Goal: Task Accomplishment & Management: Use online tool/utility

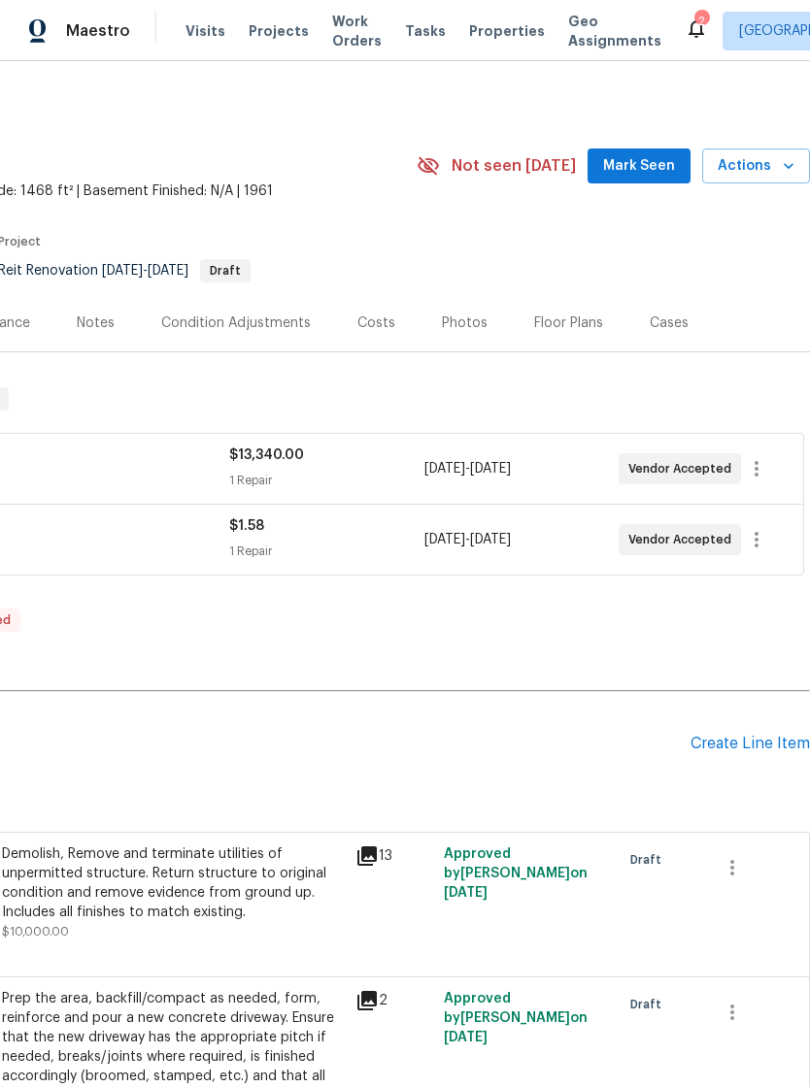
scroll to position [0, 287]
click at [767, 538] on icon "button" at bounding box center [756, 539] width 23 height 23
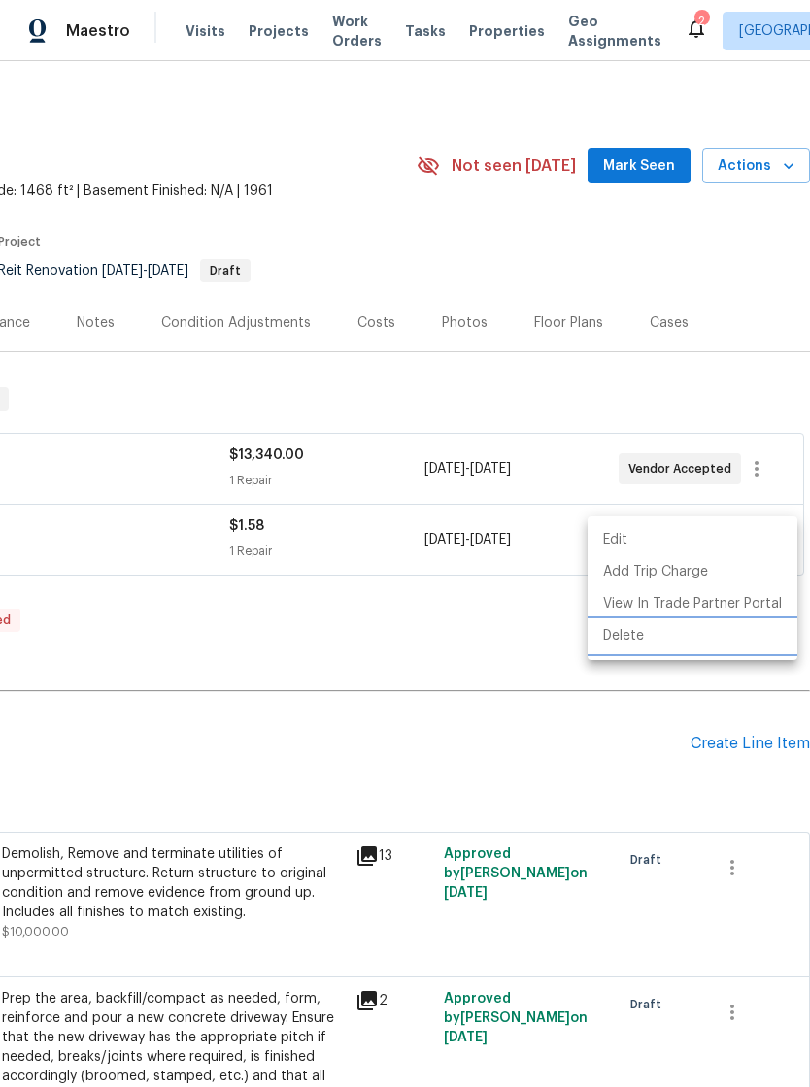
click at [648, 637] on li "Delete" at bounding box center [692, 636] width 210 height 32
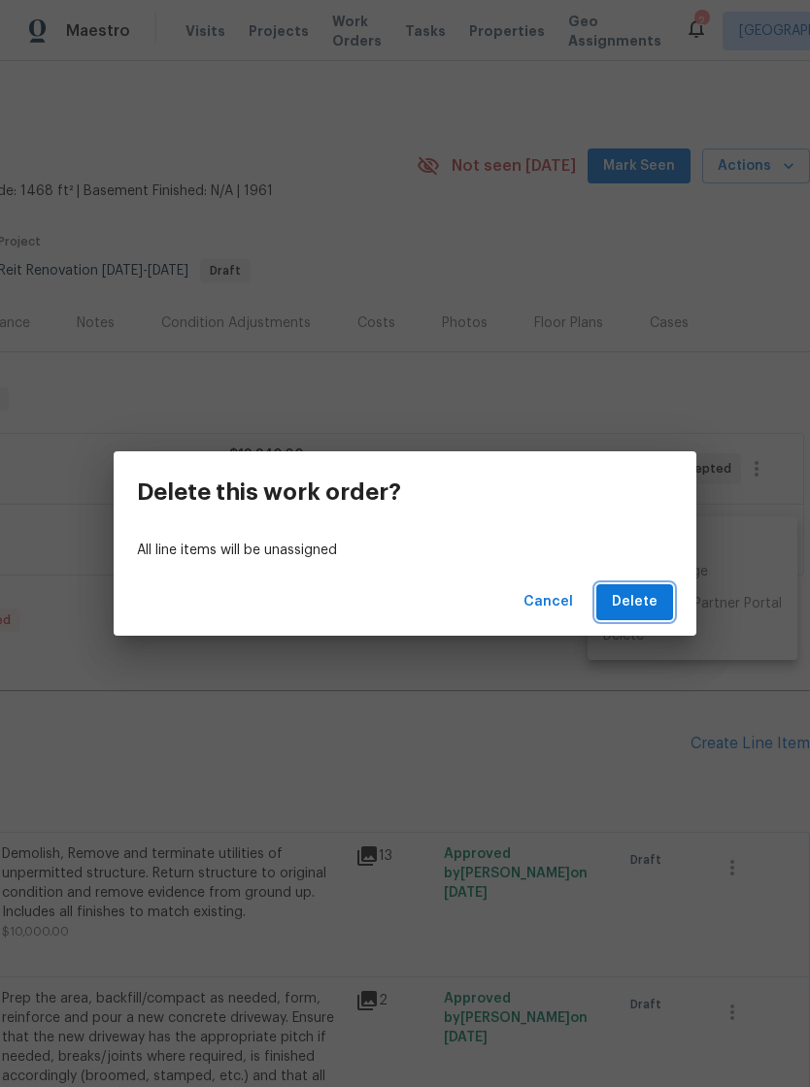
click at [647, 598] on span "Delete" at bounding box center [635, 602] width 46 height 24
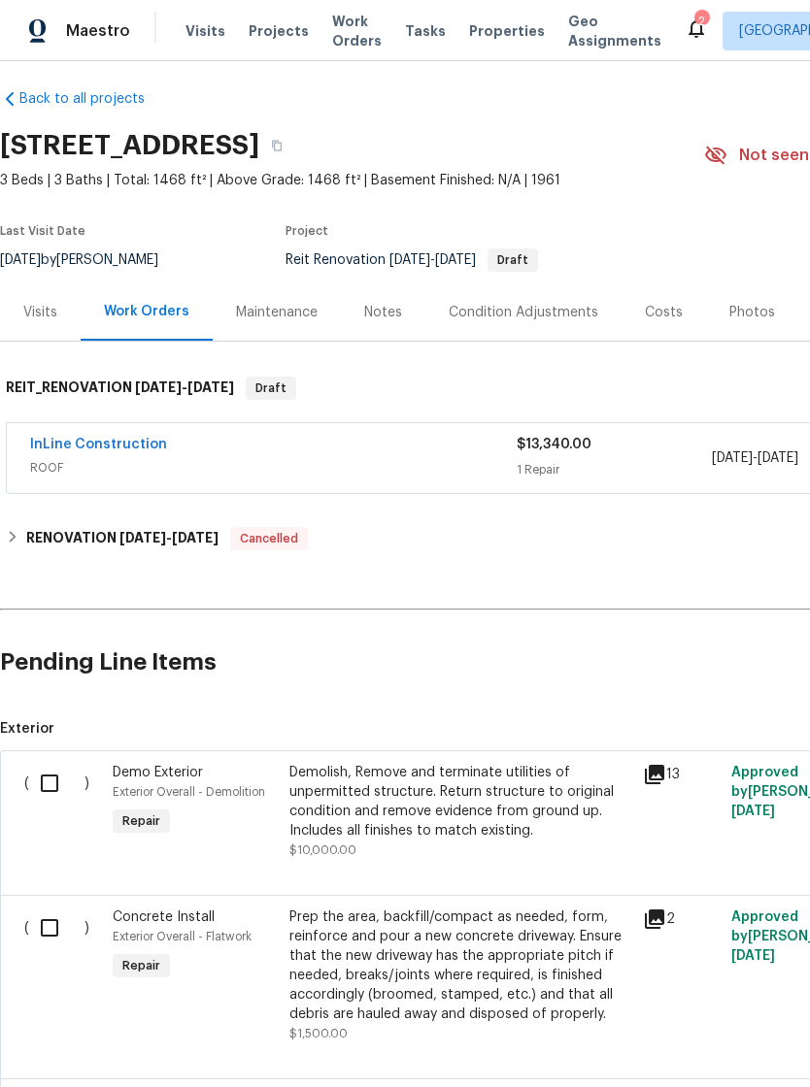
scroll to position [0, 0]
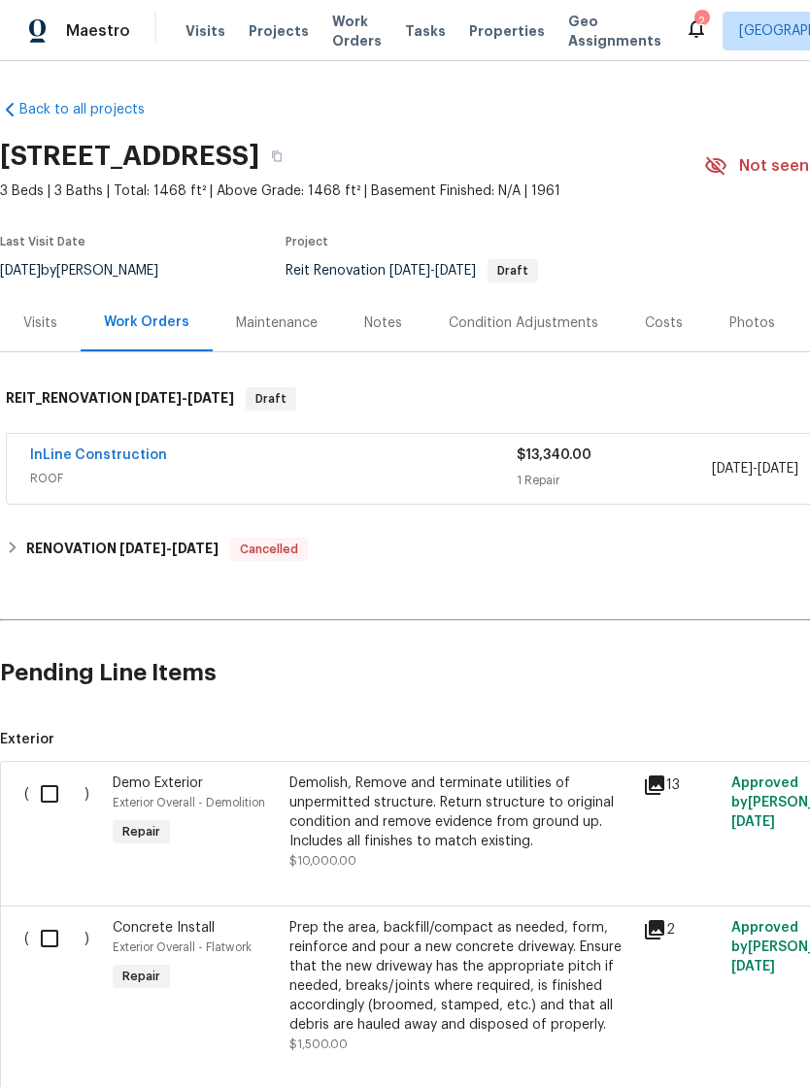
click at [275, 31] on span "Projects" at bounding box center [279, 30] width 60 height 19
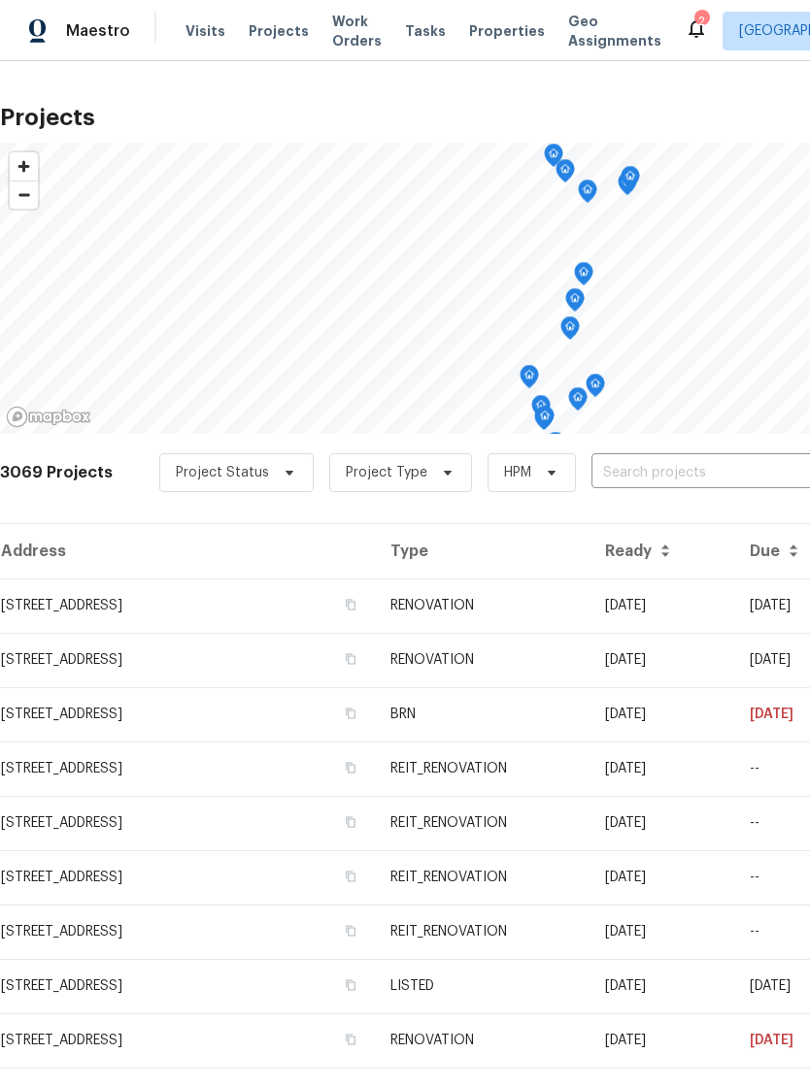
click at [664, 458] on input "text" at bounding box center [702, 473] width 222 height 30
type input "6359"
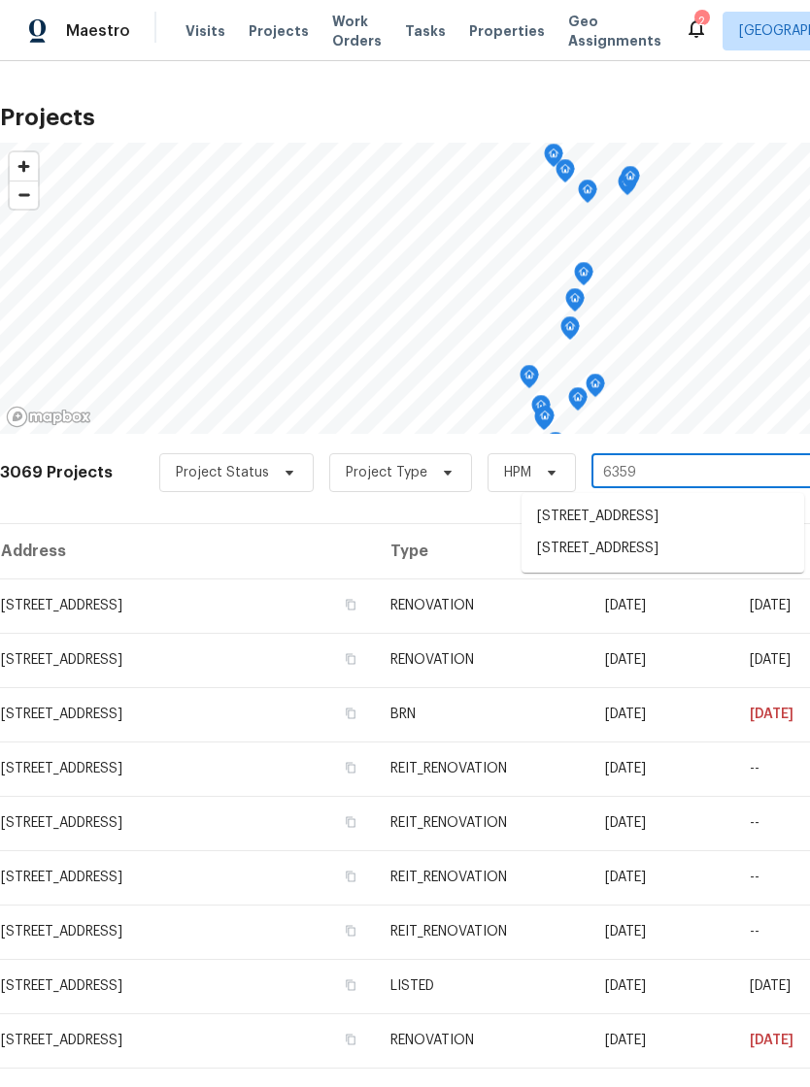
click at [728, 565] on li "[STREET_ADDRESS]" at bounding box center [662, 549] width 282 height 32
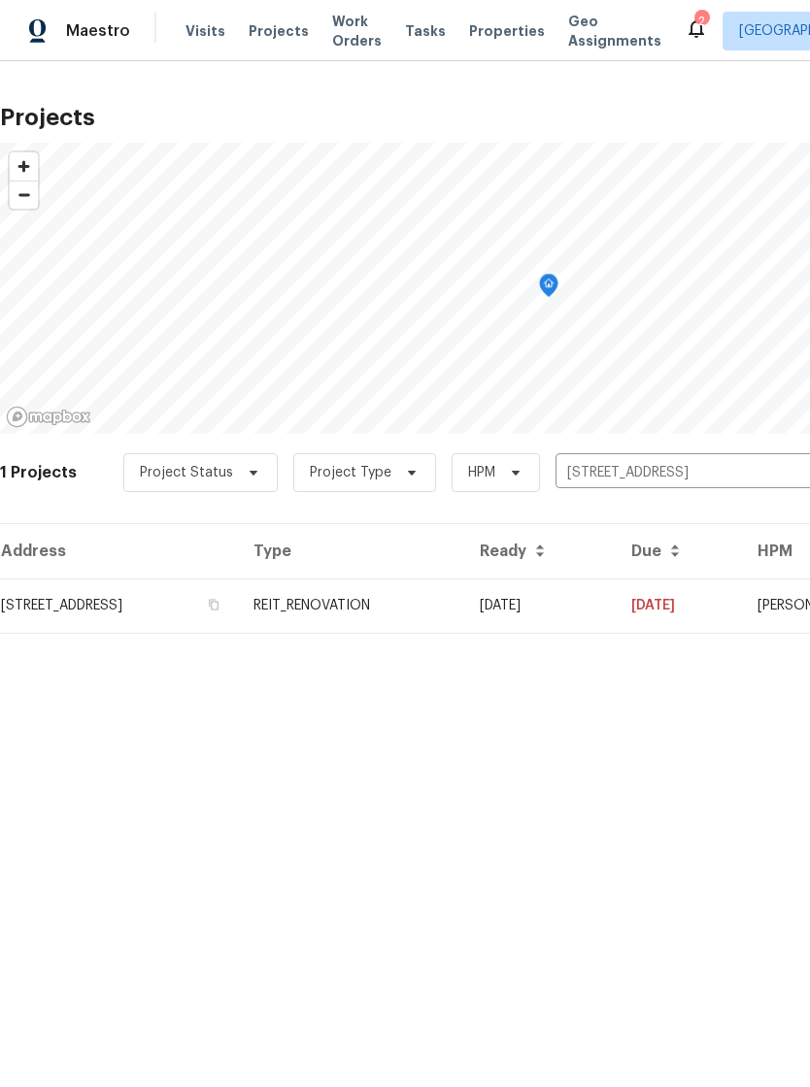
click at [107, 607] on td "[STREET_ADDRESS]" at bounding box center [119, 606] width 238 height 54
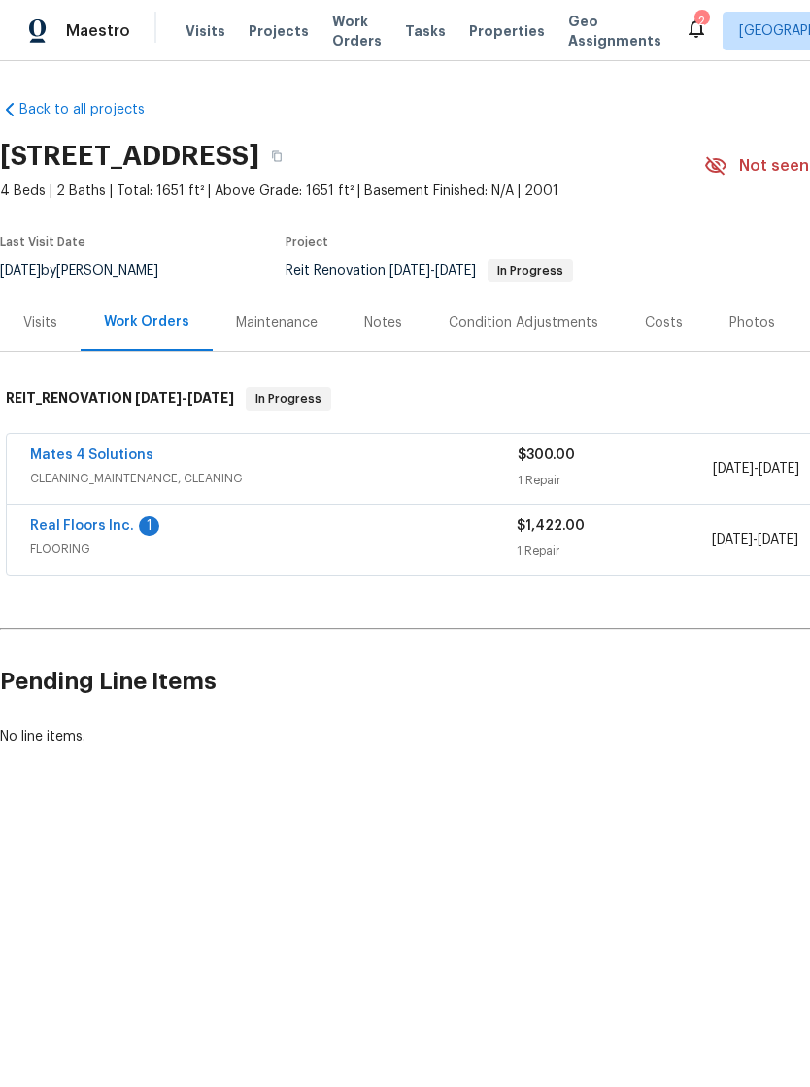
click at [82, 456] on link "Mates 4 Solutions" at bounding box center [91, 456] width 123 height 14
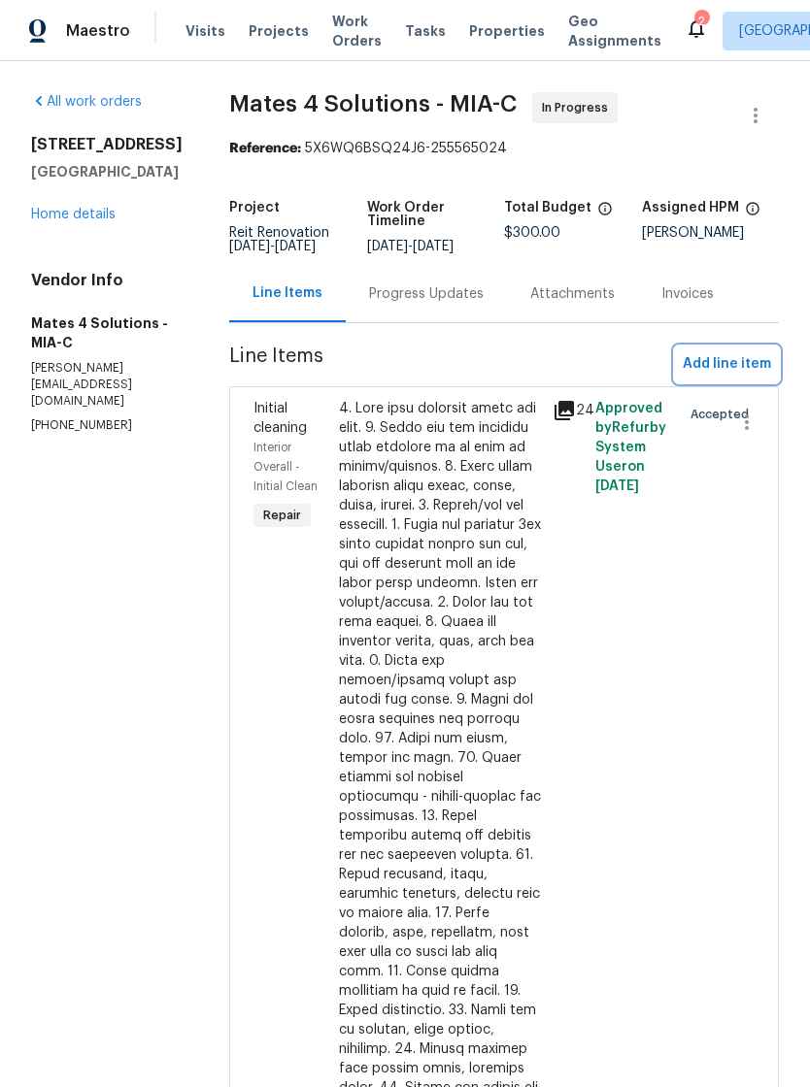
click at [734, 377] on span "Add line item" at bounding box center [726, 364] width 88 height 24
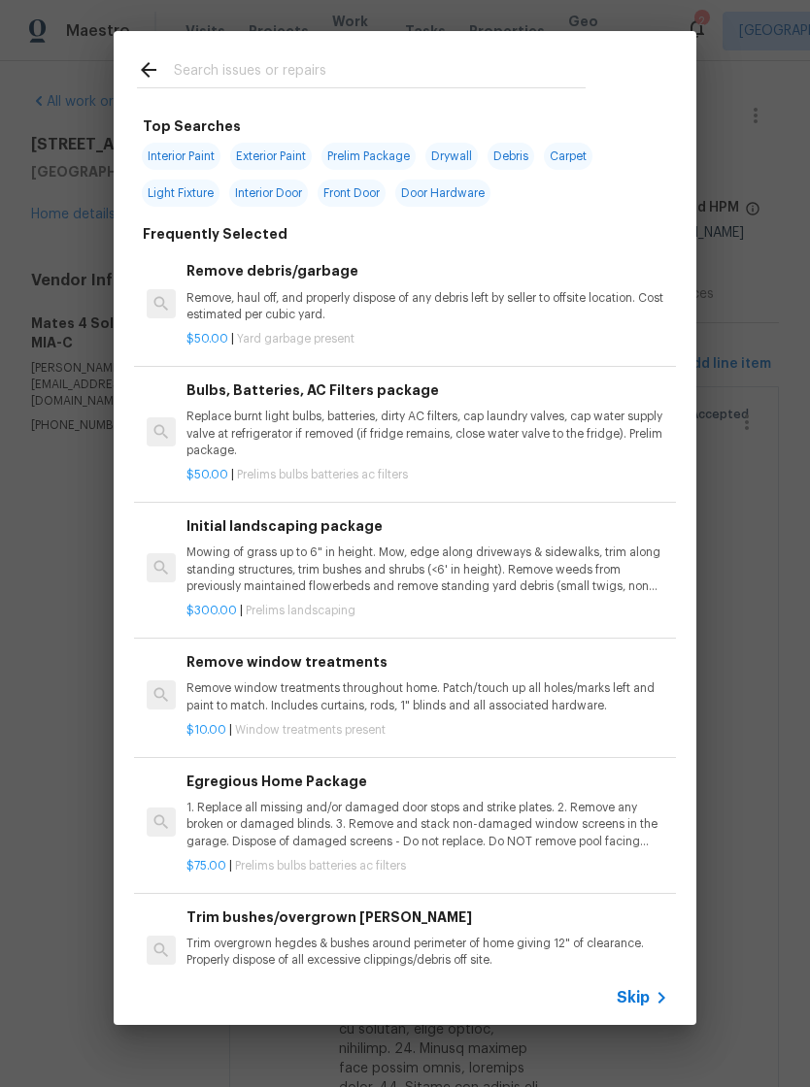
click at [648, 998] on span "Skip" at bounding box center [632, 997] width 33 height 19
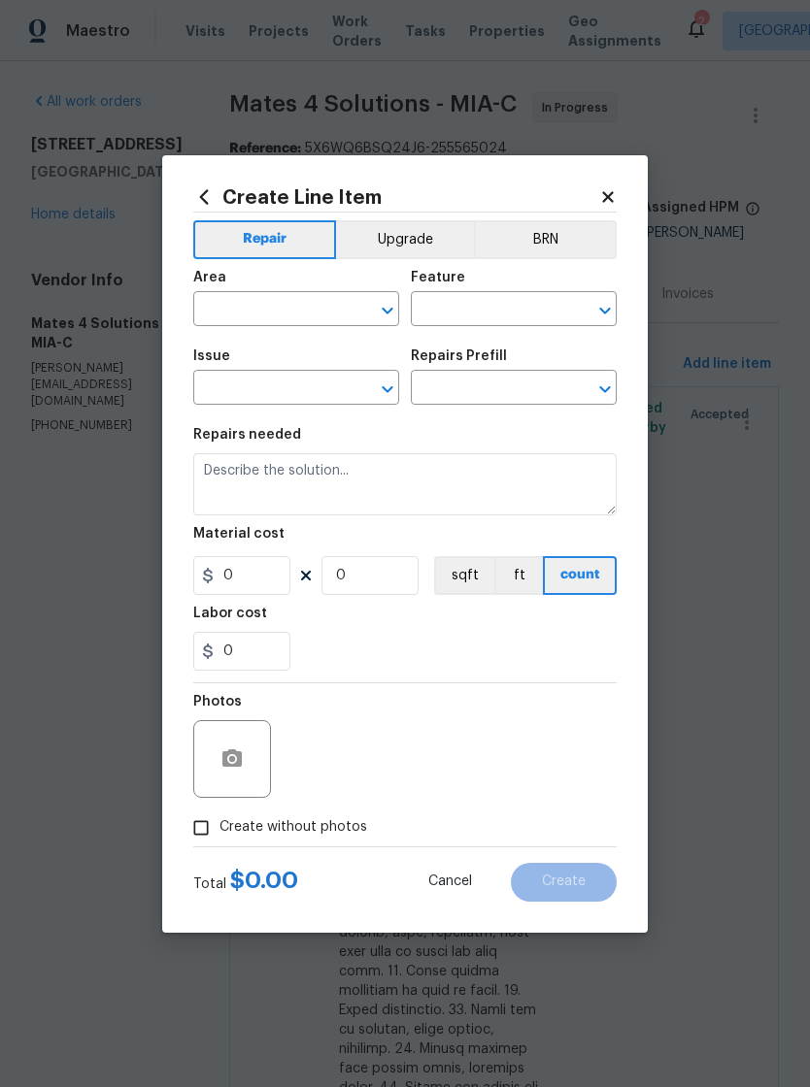
click at [243, 314] on input "text" at bounding box center [268, 311] width 151 height 30
type input "doors"
click at [489, 309] on input "text" at bounding box center [486, 311] width 151 height 30
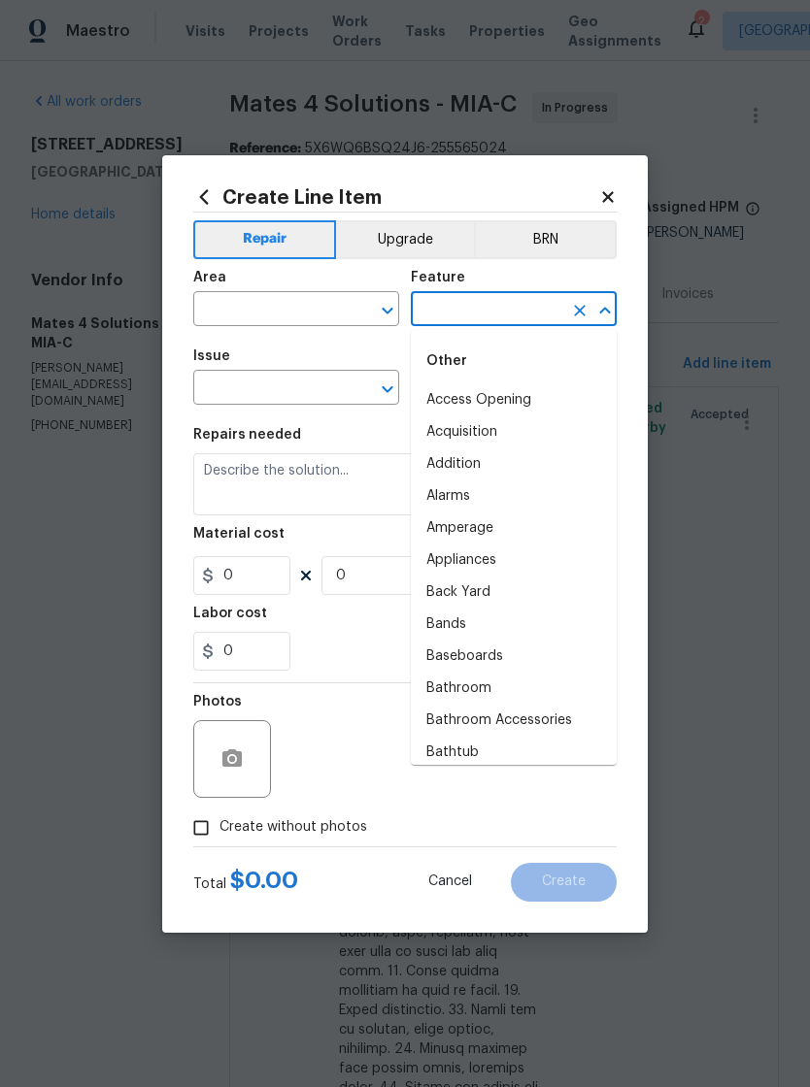
click at [274, 311] on input "text" at bounding box center [268, 311] width 151 height 30
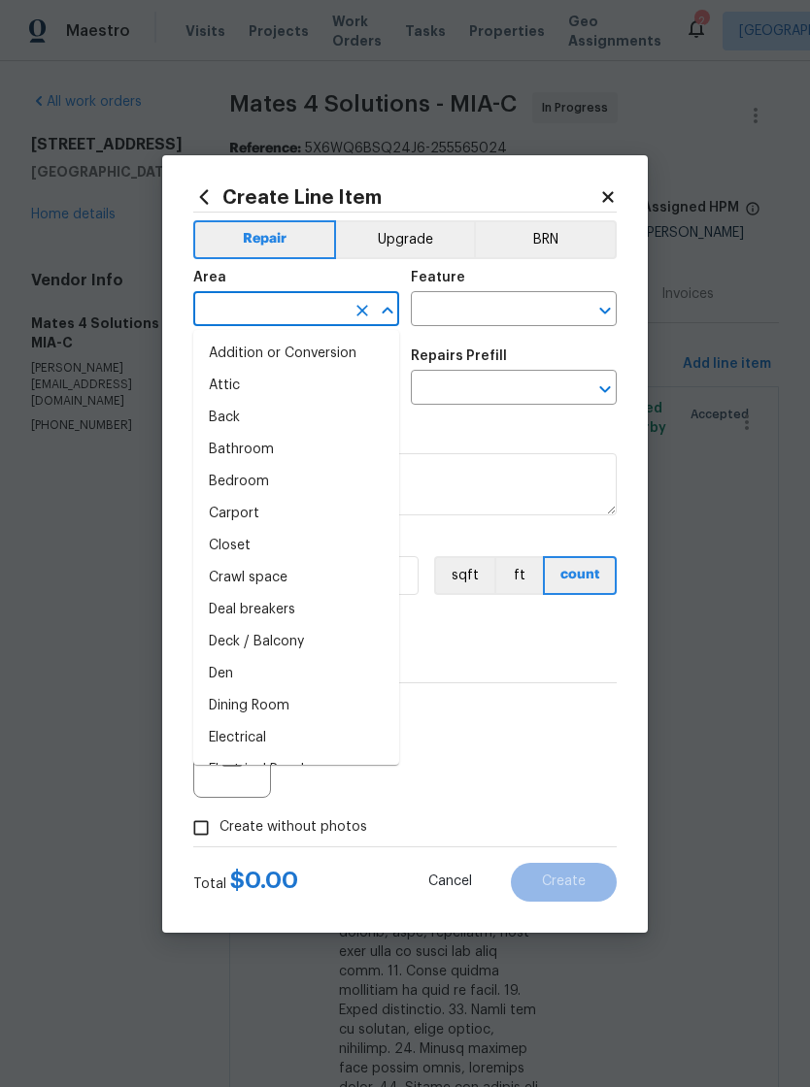
click at [272, 301] on input "text" at bounding box center [268, 311] width 151 height 30
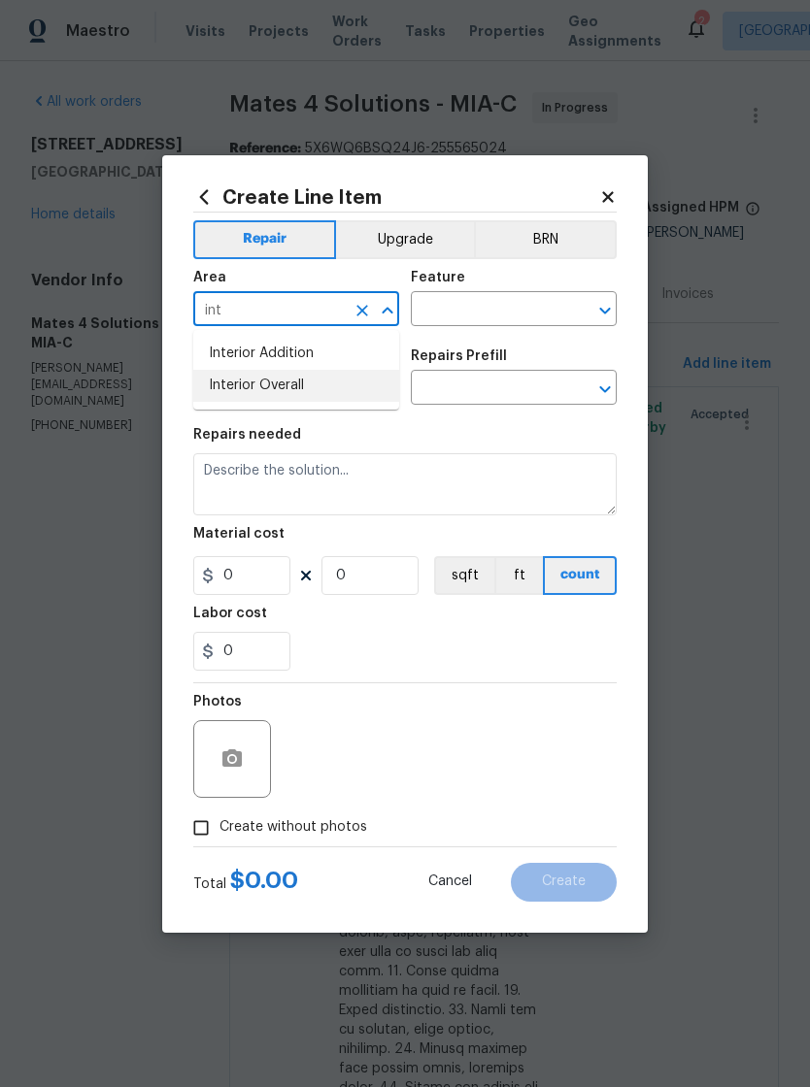
click at [295, 391] on li "Interior Overall" at bounding box center [296, 386] width 206 height 32
type input "Interior Overall"
click at [501, 304] on input "text" at bounding box center [486, 311] width 151 height 30
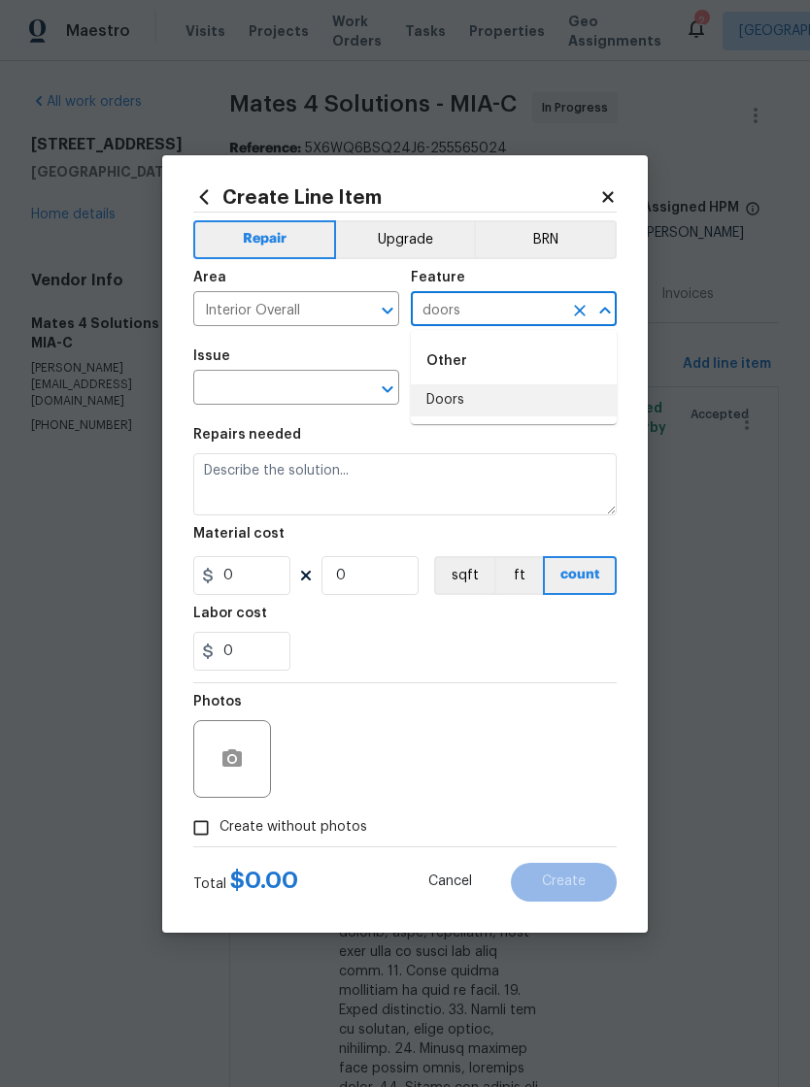
click at [464, 399] on li "Doors" at bounding box center [514, 400] width 206 height 32
type input "Doors"
click at [302, 377] on input "text" at bounding box center [268, 390] width 151 height 30
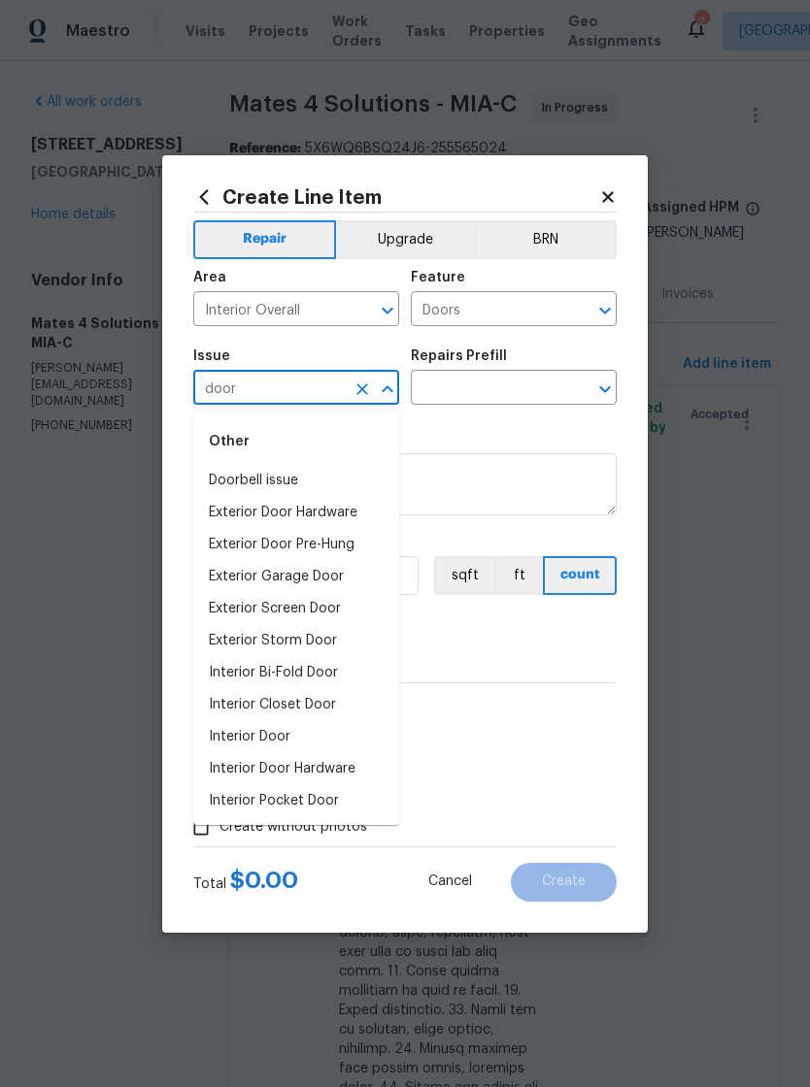
click at [282, 742] on li "Interior Door" at bounding box center [296, 737] width 206 height 32
type input "Interior Door"
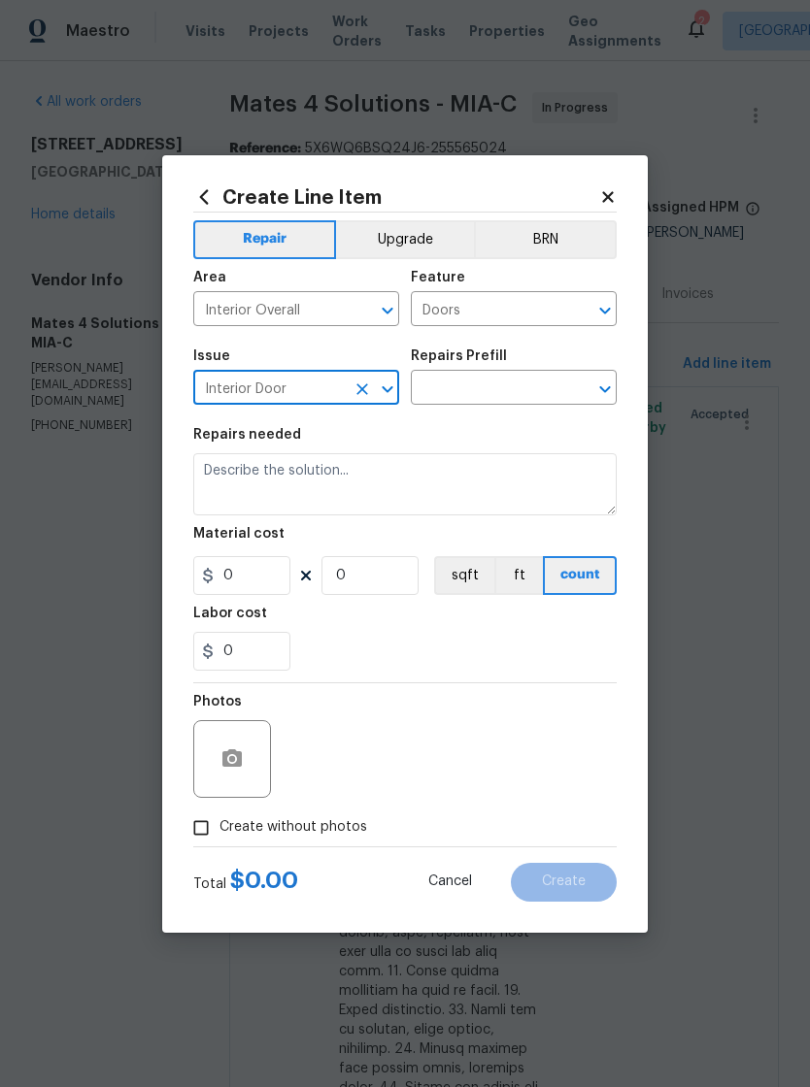
click at [515, 383] on input "text" at bounding box center [486, 390] width 151 height 30
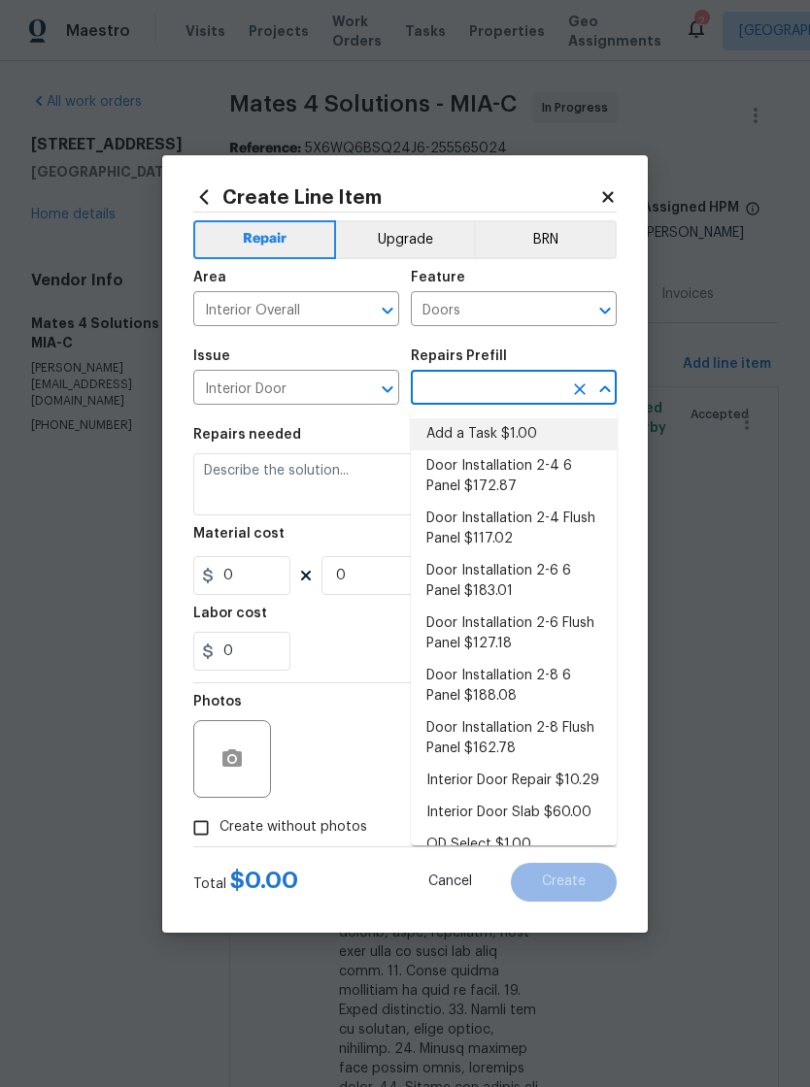
click at [503, 430] on li "Add a Task $1.00" at bounding box center [514, 434] width 206 height 32
type input "Add a Task $1.00"
type input "Interior Door"
type textarea "HPM to detail"
type input "1"
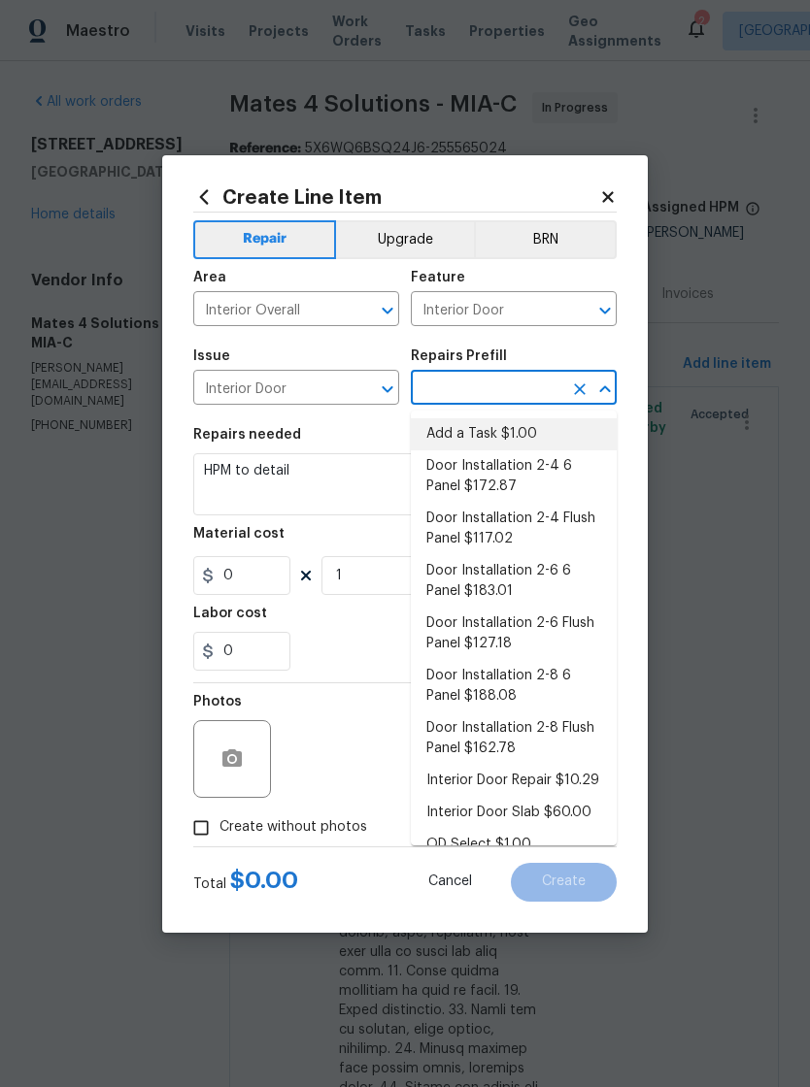
type input "Add a Task $1.00"
type input "1"
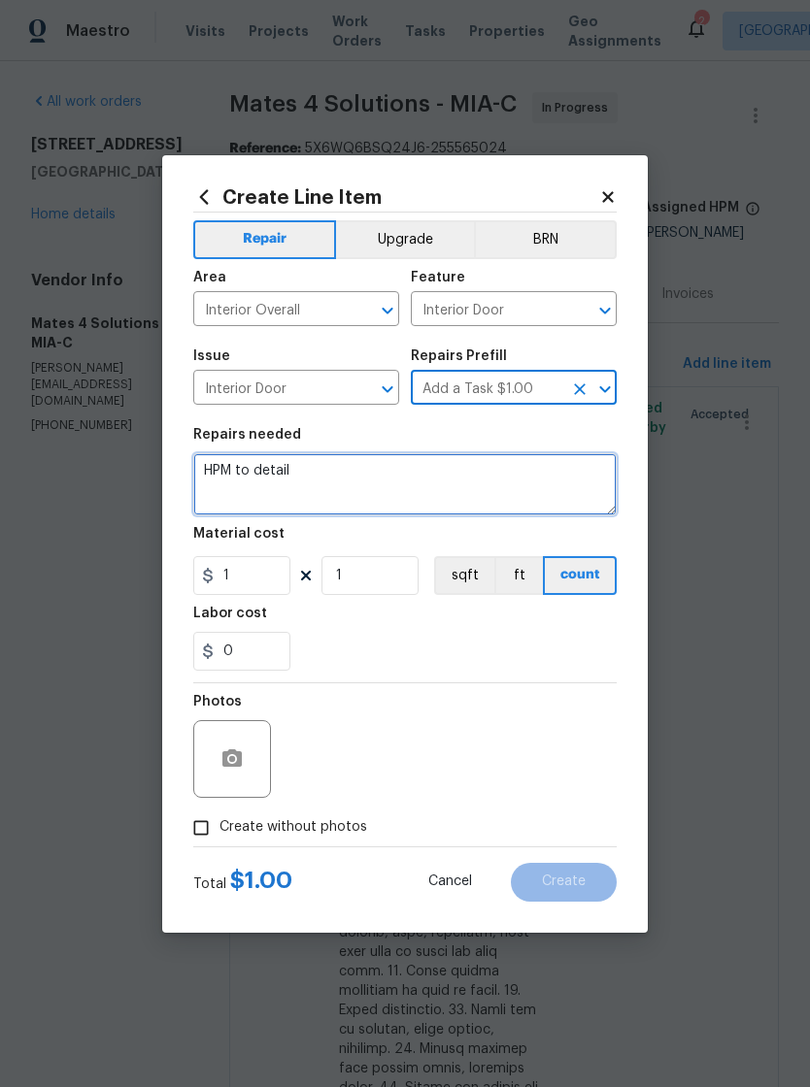
click at [343, 474] on textarea "HPM to detail" at bounding box center [404, 484] width 423 height 62
type textarea "H"
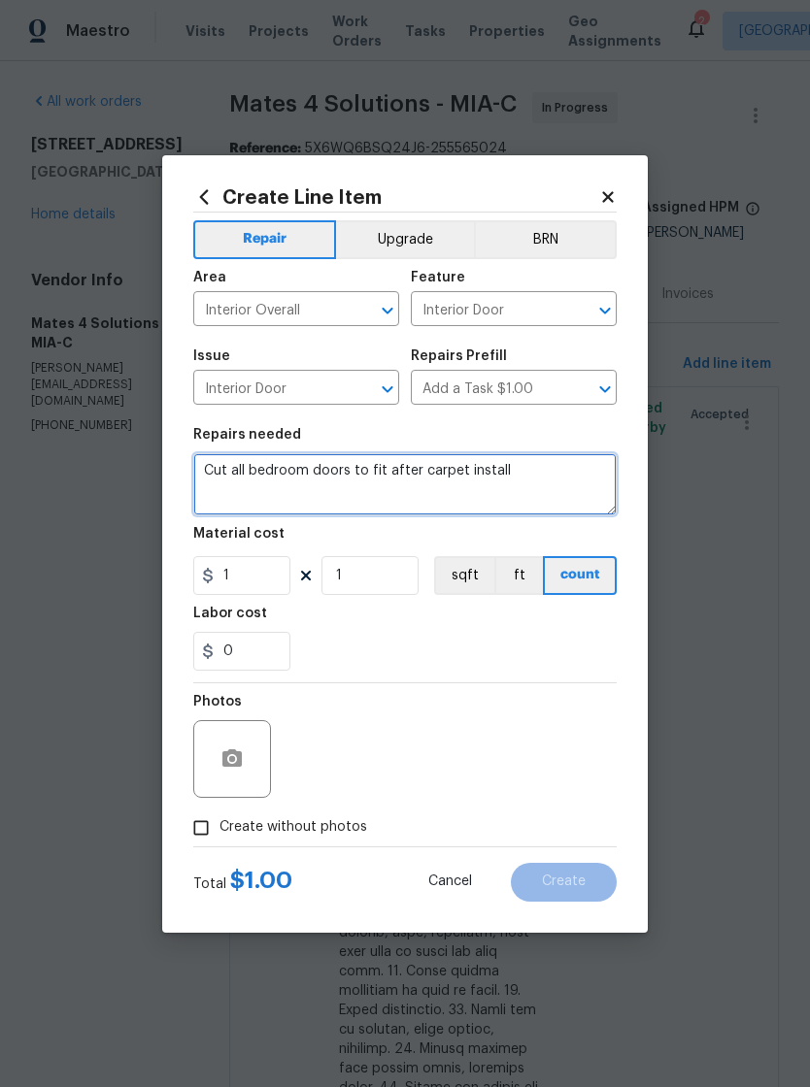
type textarea "Cut all bedroom doors to fit after carpet install"
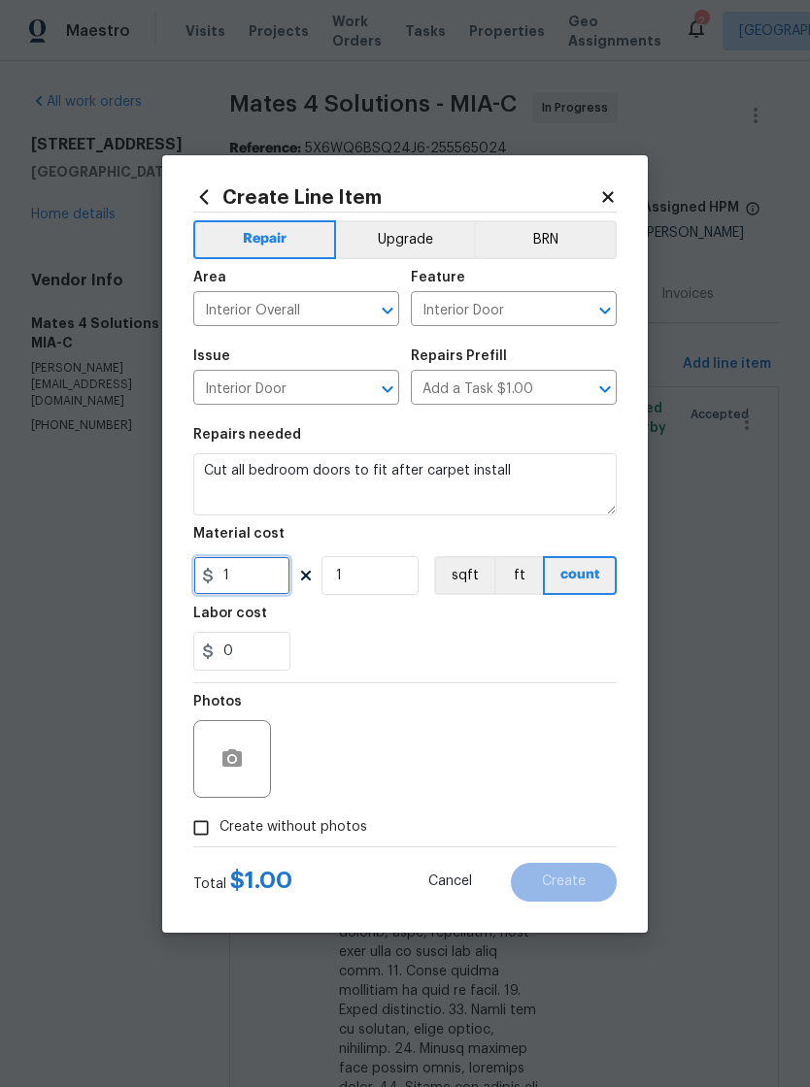
click at [261, 584] on input "1" at bounding box center [241, 575] width 97 height 39
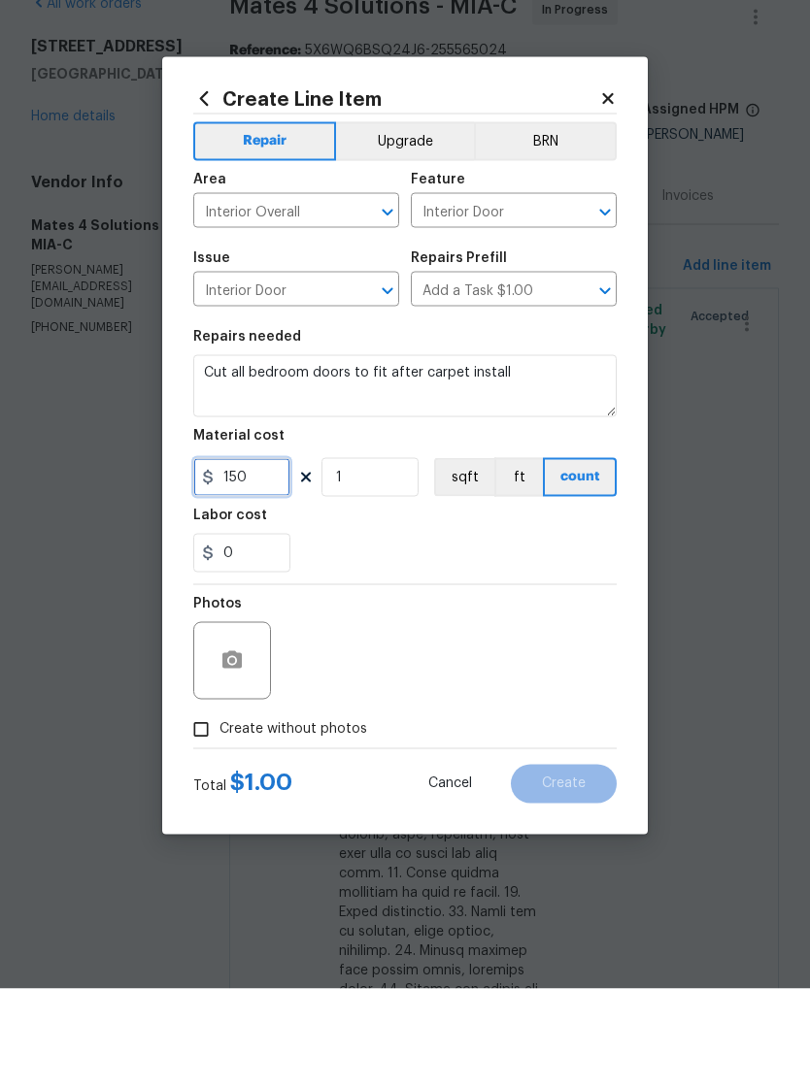
type input "150"
click at [208, 810] on input "Create without photos" at bounding box center [201, 828] width 37 height 37
checkbox input "true"
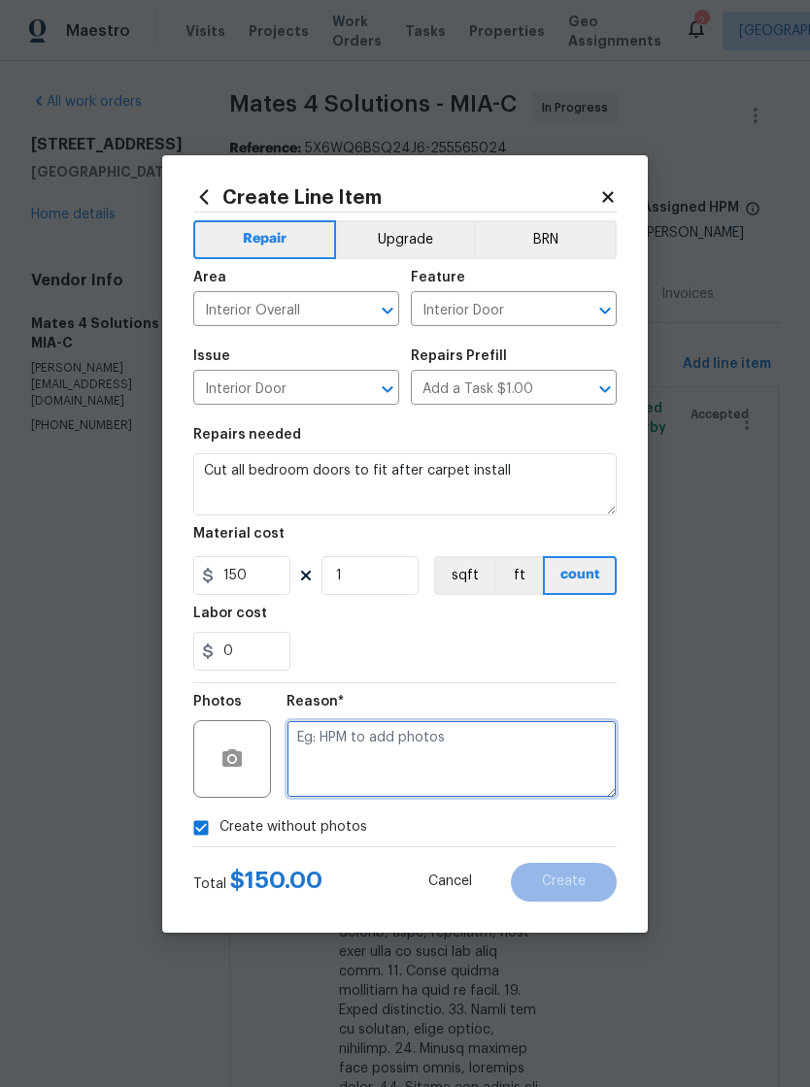
click at [425, 741] on textarea at bounding box center [451, 759] width 330 height 78
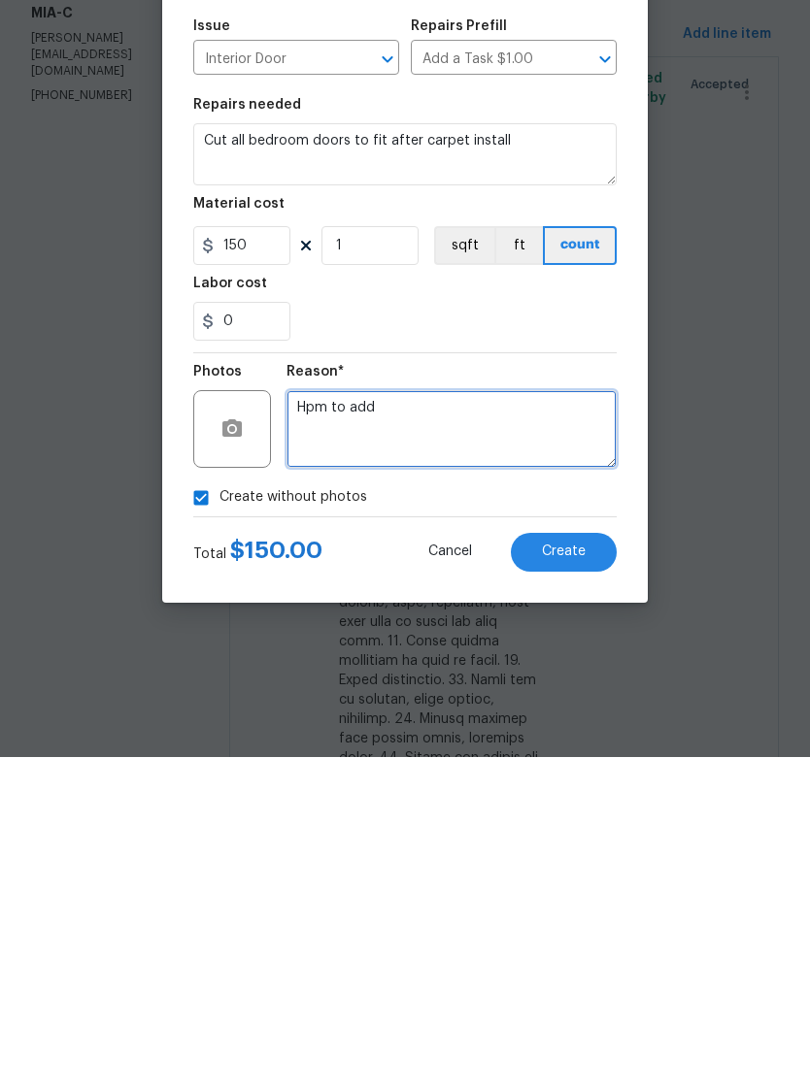
type textarea "Hpm to add"
click at [583, 863] on button "Create" at bounding box center [564, 882] width 106 height 39
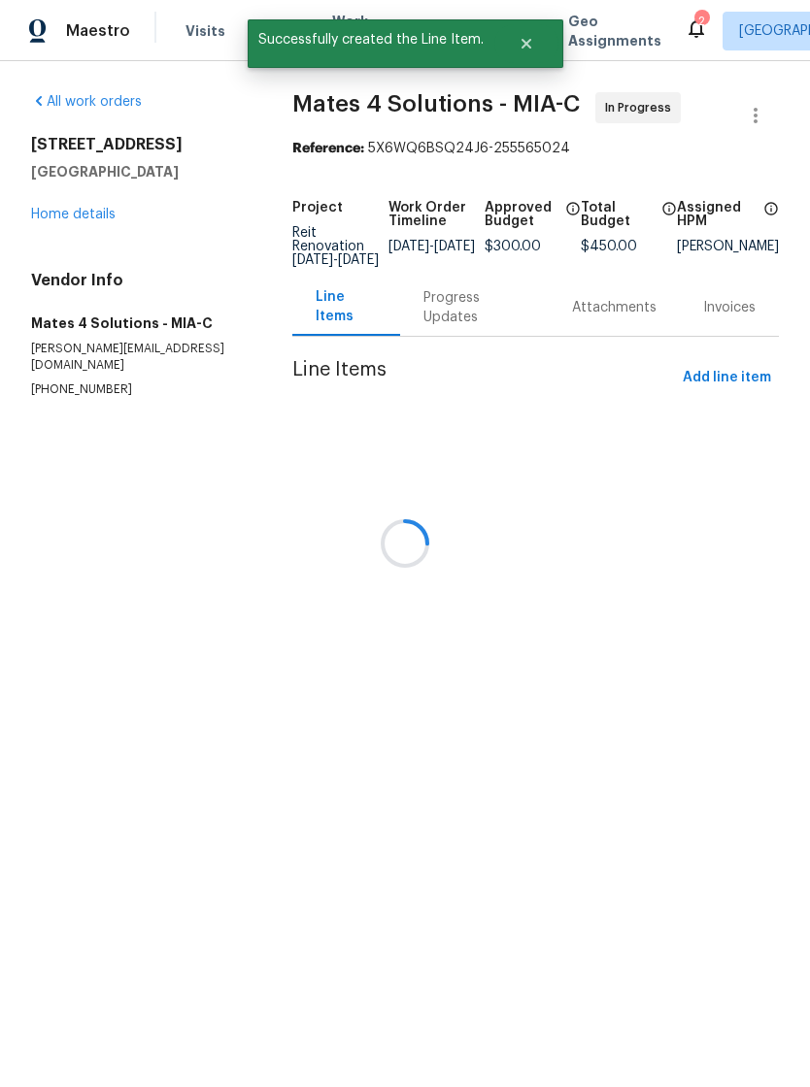
scroll to position [0, 0]
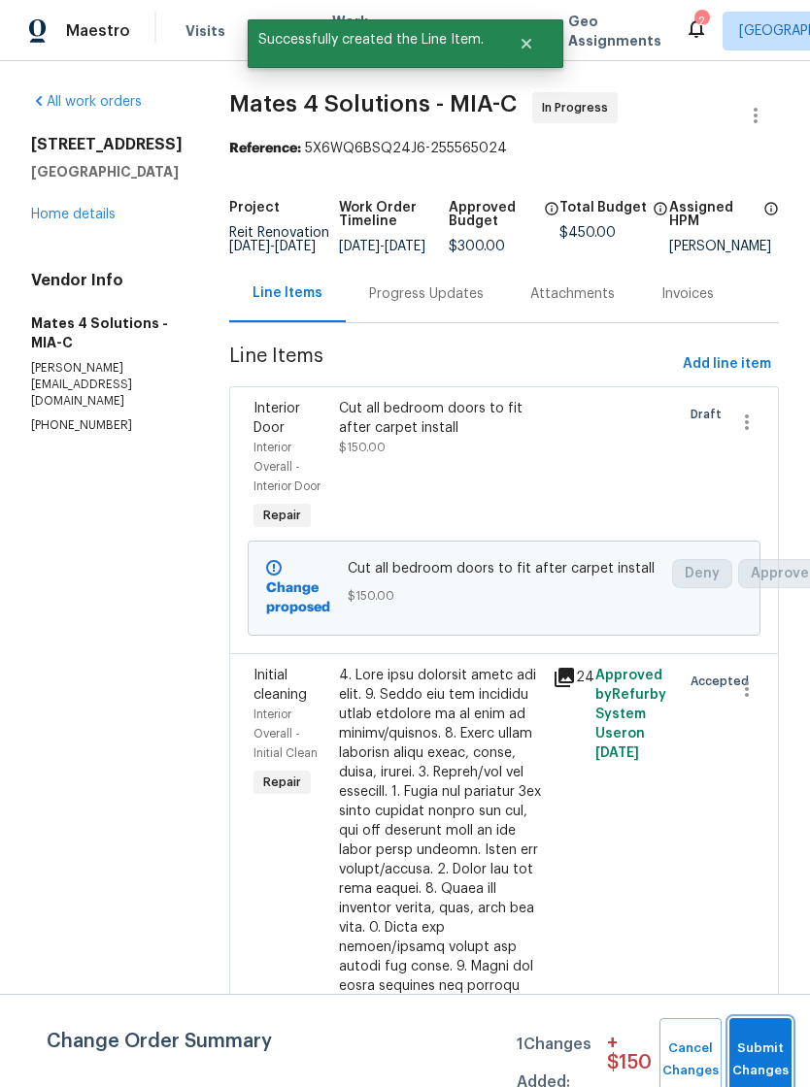
click at [773, 1048] on button "Submit Changes" at bounding box center [760, 1059] width 62 height 83
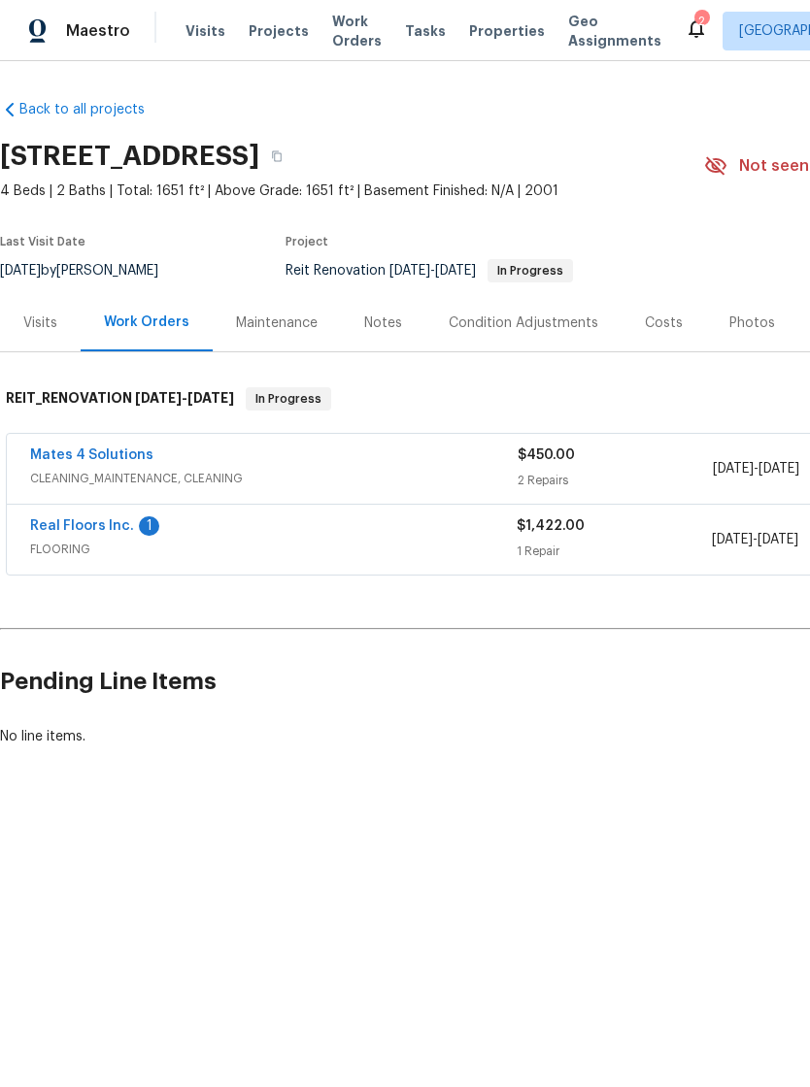
click at [64, 531] on link "Real Floors Inc." at bounding box center [82, 526] width 104 height 14
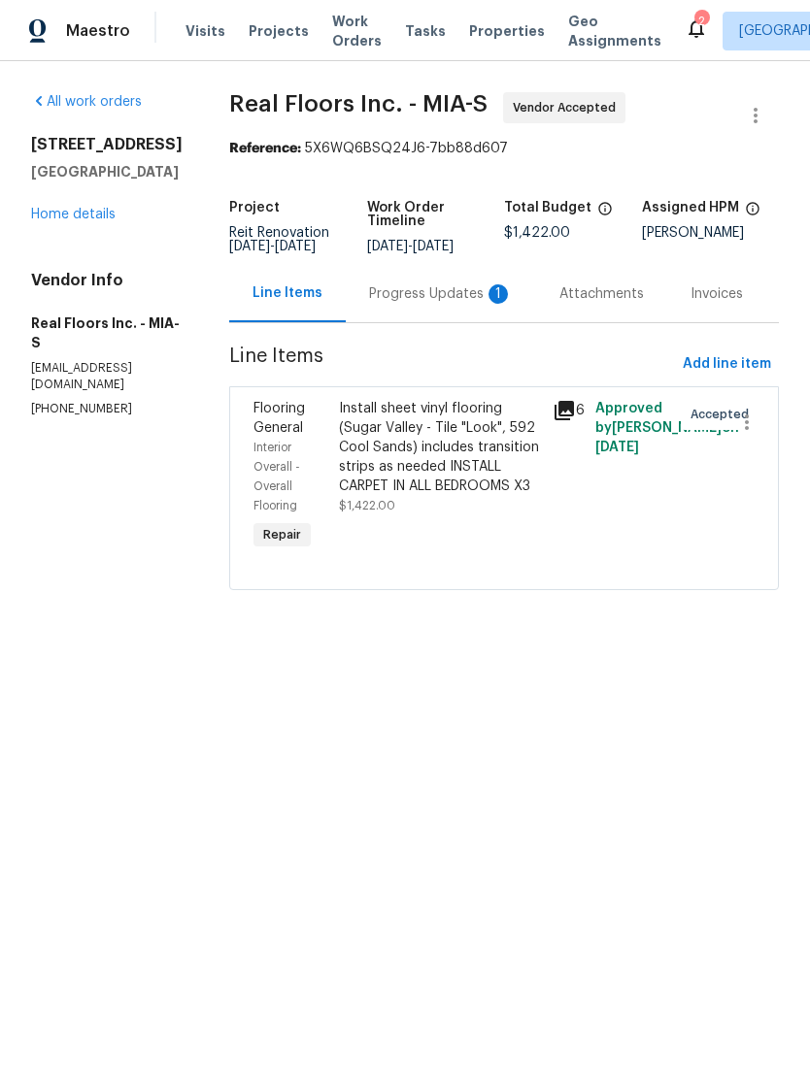
click at [407, 304] on div "Progress Updates 1" at bounding box center [441, 293] width 144 height 19
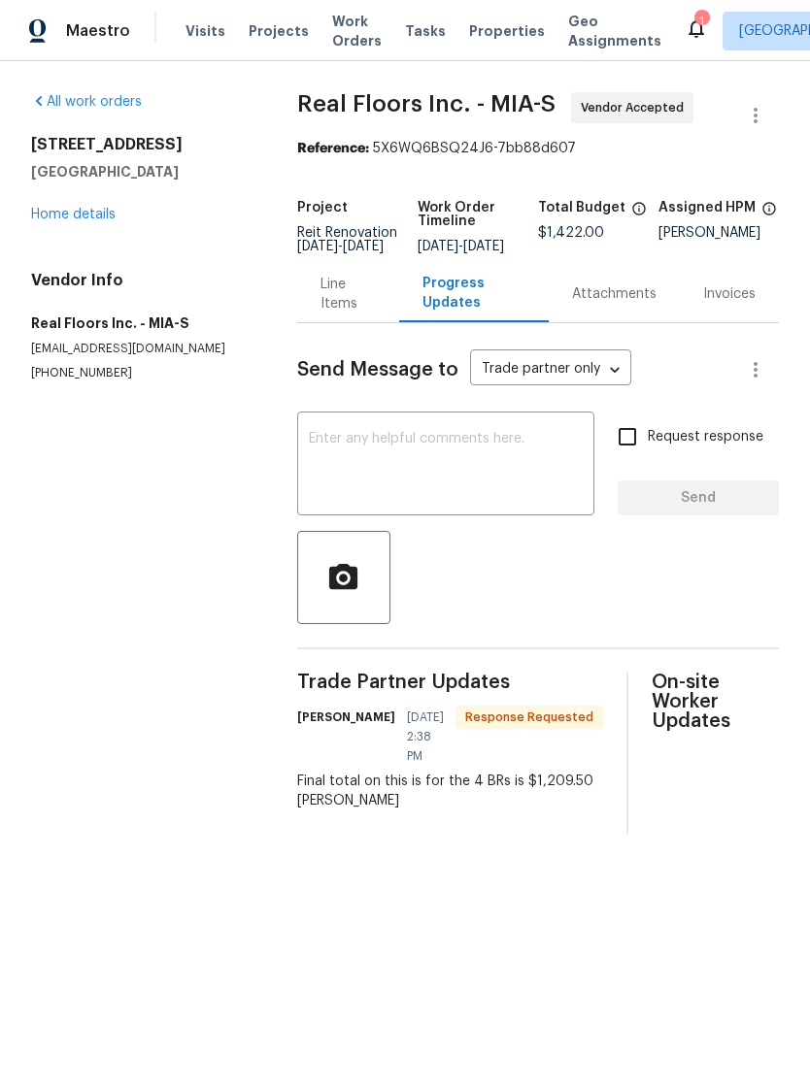
click at [350, 298] on div "Line Items" at bounding box center [347, 294] width 55 height 39
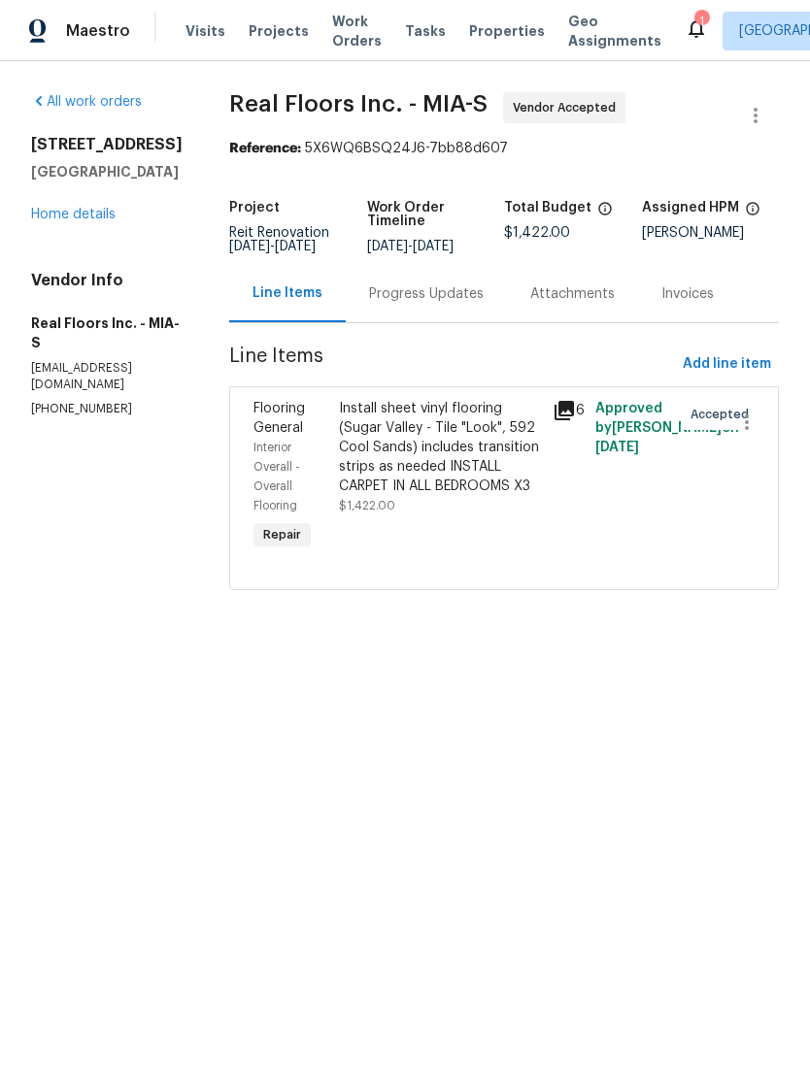
click at [366, 496] on div "Install sheet vinyl flooring (Sugar Valley - Tile "Look", 592 Cool Sands) inclu…" at bounding box center [440, 447] width 202 height 97
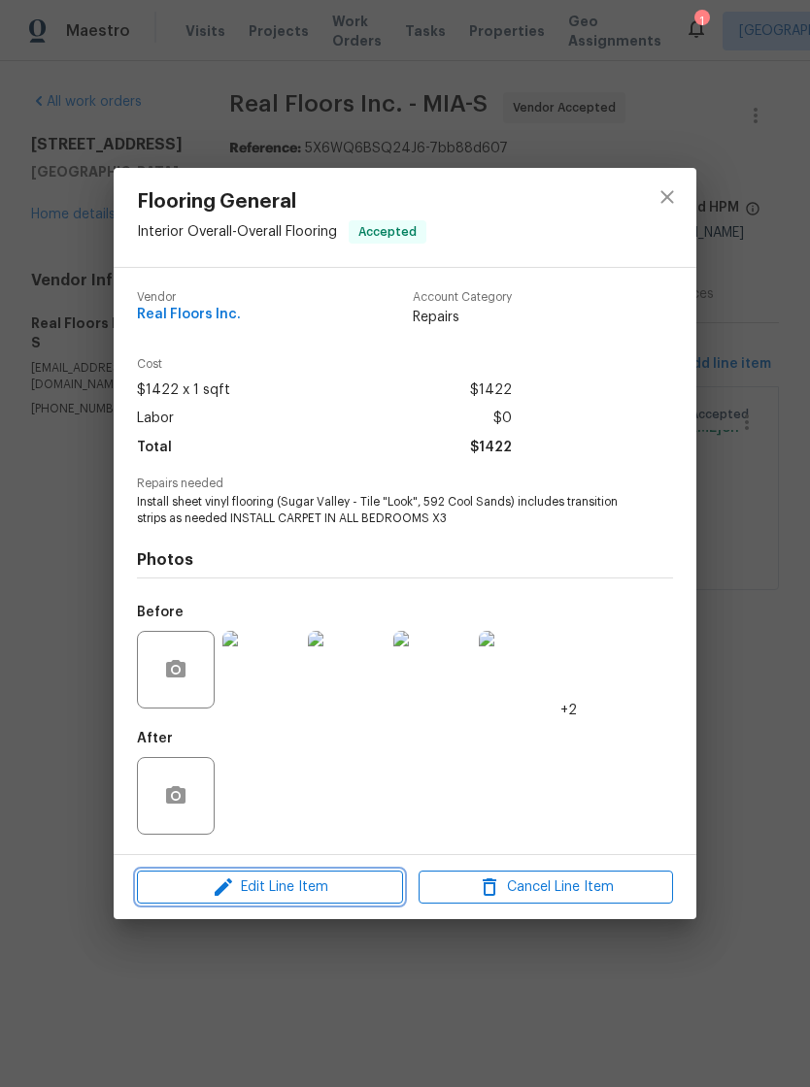
click at [223, 884] on icon "button" at bounding box center [223, 887] width 23 height 23
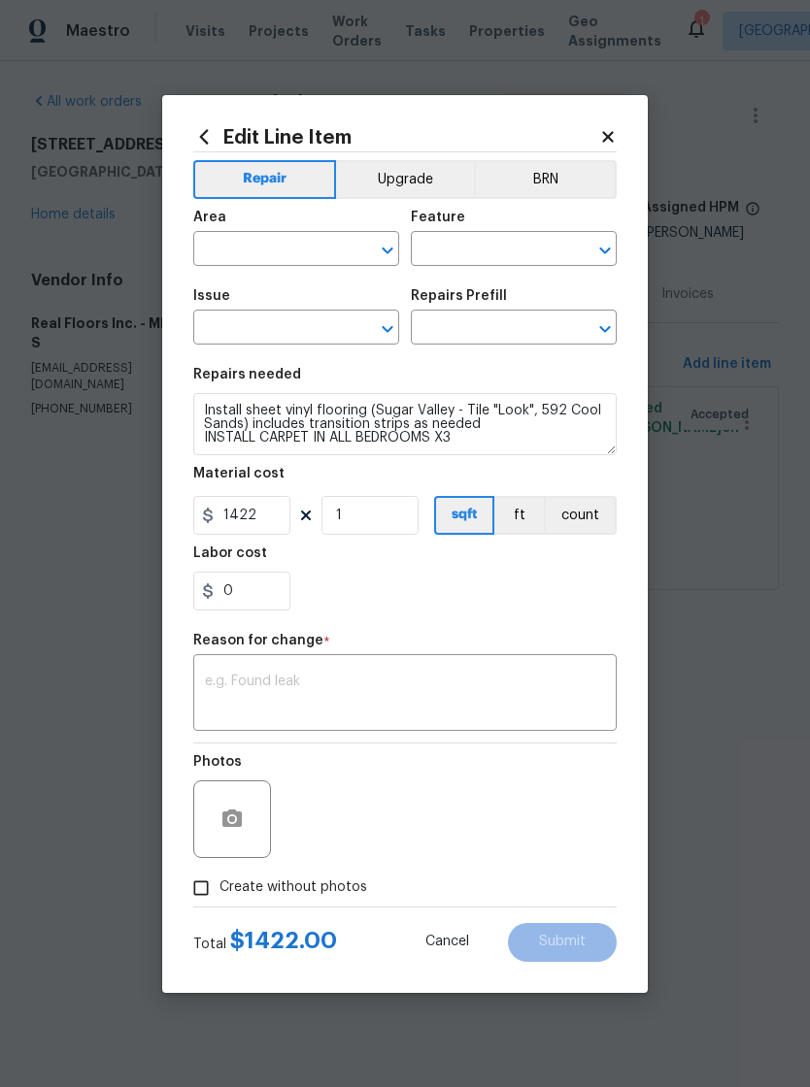
type input "Interior Overall"
type input "Overall Flooring"
type input "Flooring General"
type input "Sheet Vinyl LVL 1 - [GEOGRAPHIC_DATA] (Tile) $1.69"
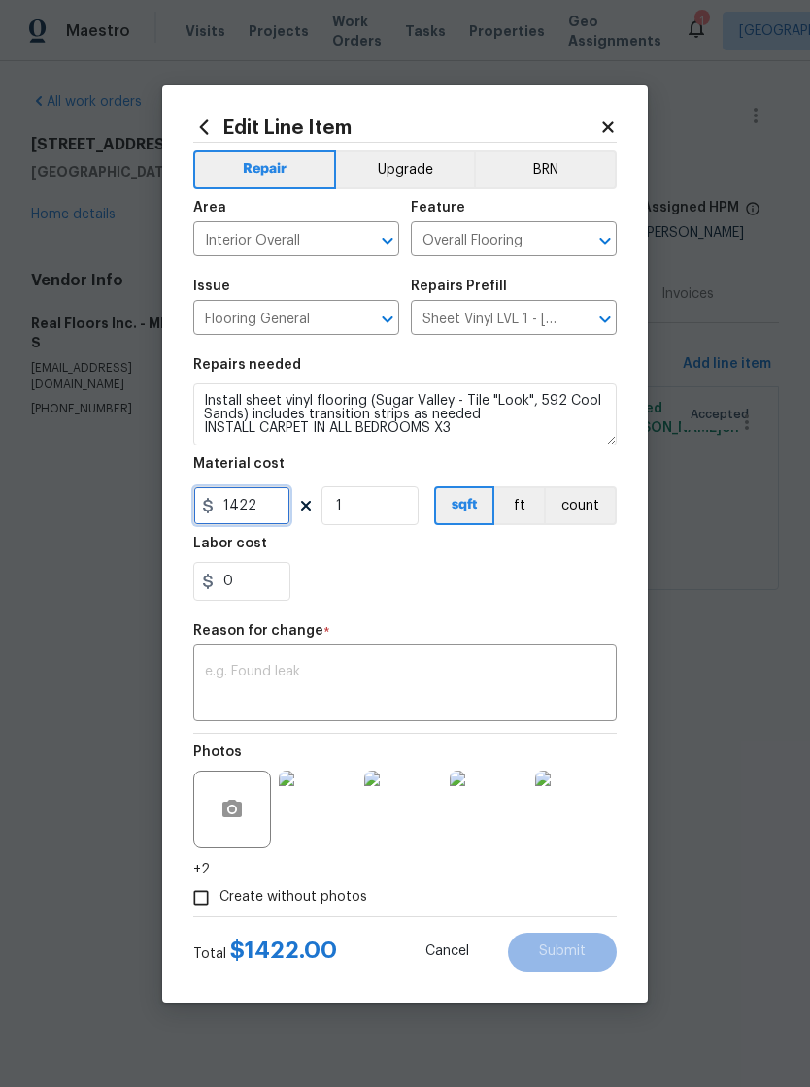
click at [261, 515] on input "1422" at bounding box center [241, 505] width 97 height 39
click at [230, 671] on textarea at bounding box center [405, 685] width 400 height 41
type input "1209.5"
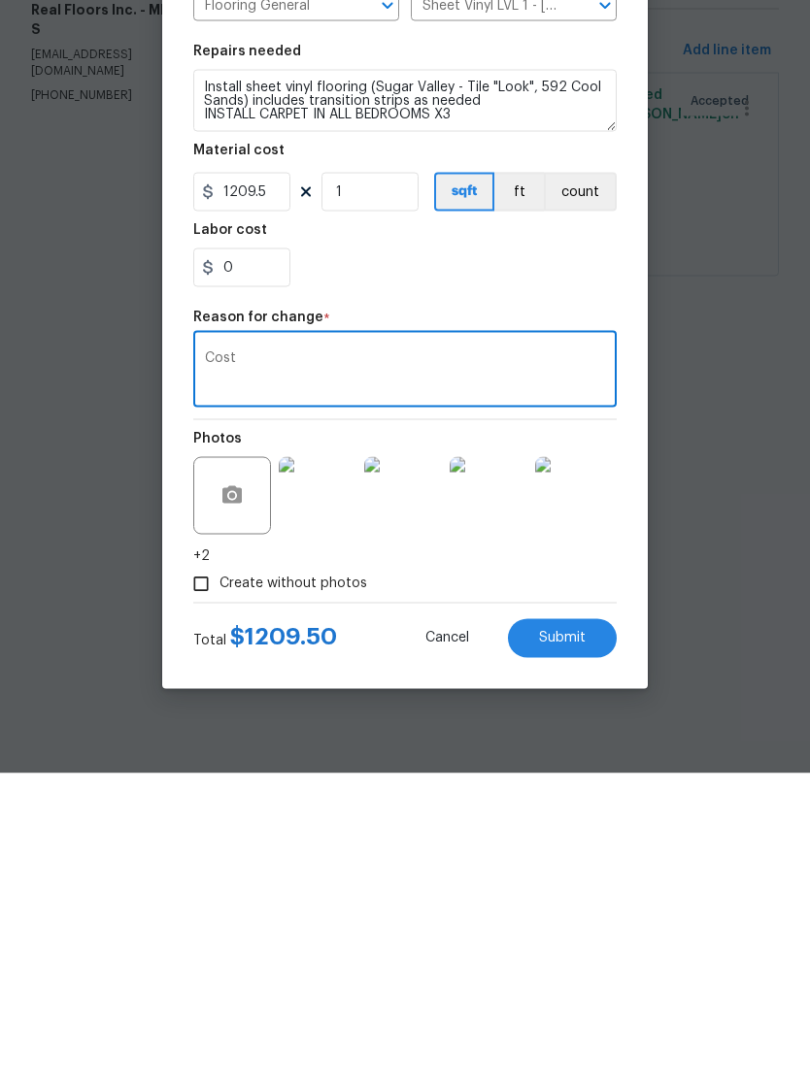
type textarea "Cost"
click at [593, 933] on button "Submit" at bounding box center [562, 952] width 109 height 39
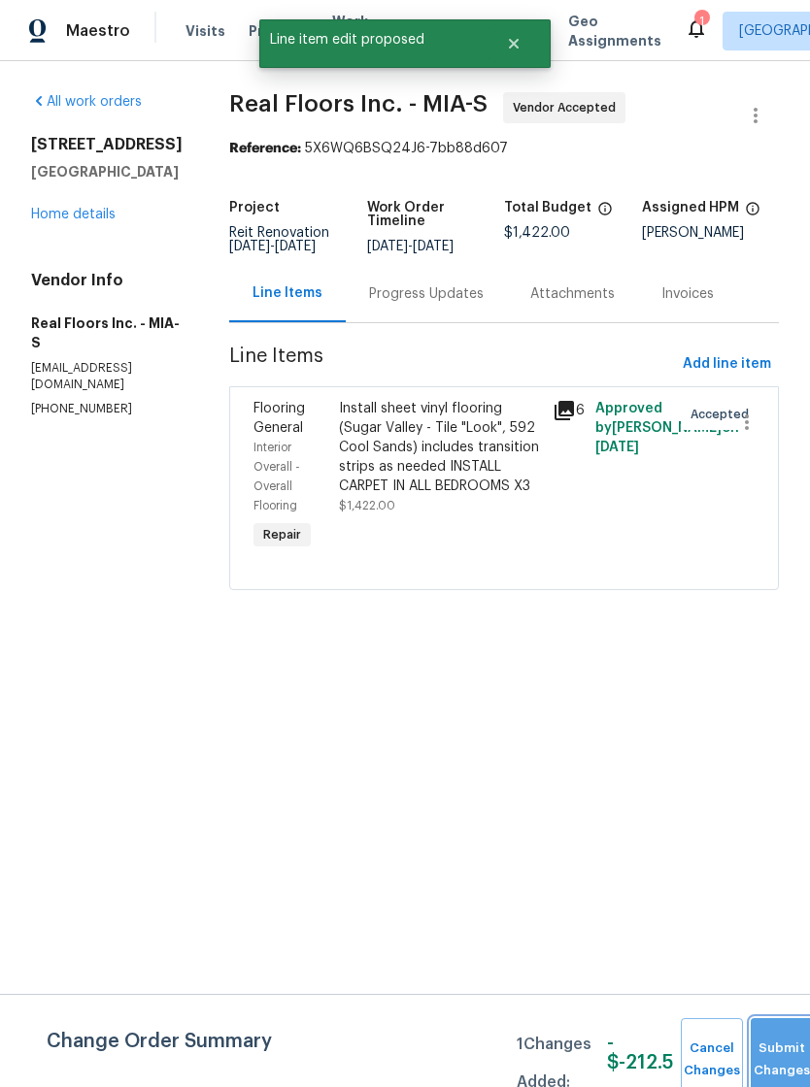
click at [775, 1043] on button "Submit Changes" at bounding box center [781, 1059] width 62 height 83
